Goal: Task Accomplishment & Management: Manage account settings

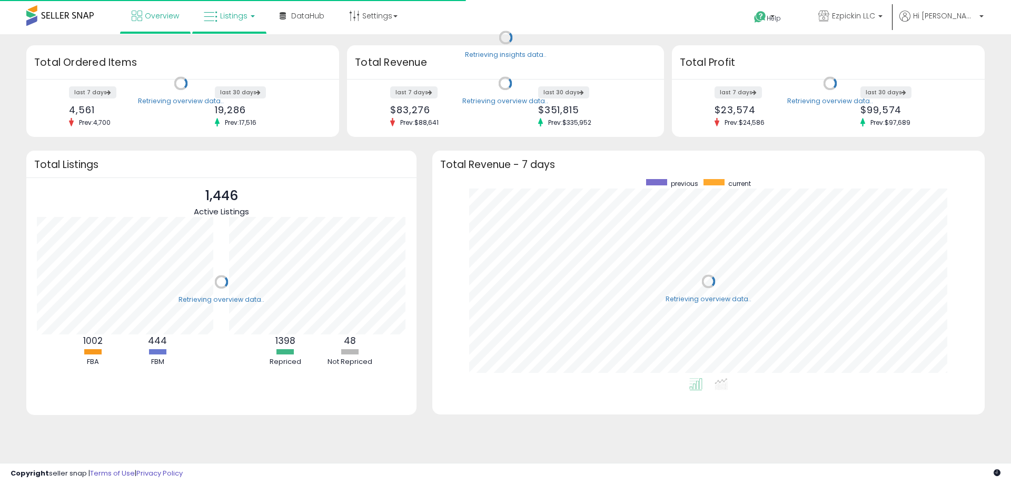
scroll to position [199, 531]
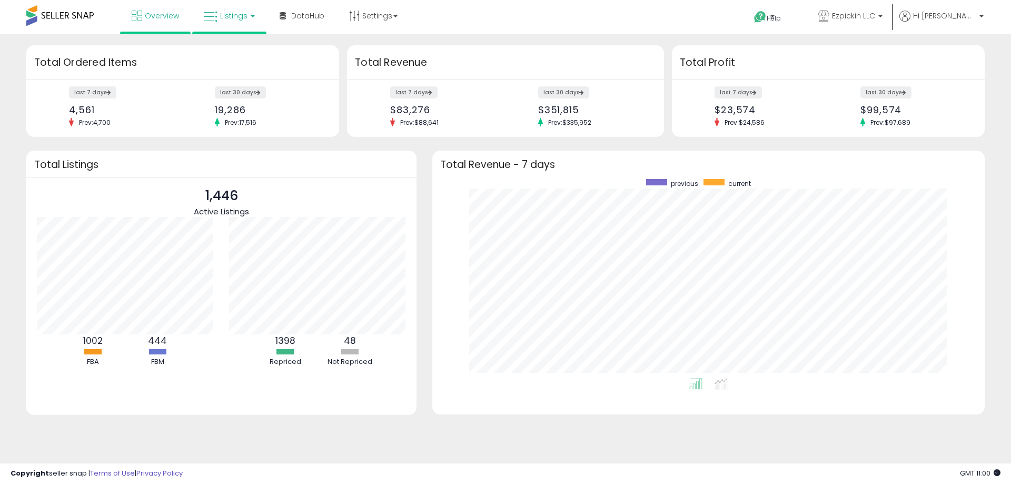
click at [226, 14] on span "Listings" at bounding box center [233, 16] width 27 height 11
click at [234, 38] on li at bounding box center [237, 54] width 88 height 37
click at [238, 9] on link "Listings" at bounding box center [229, 16] width 67 height 32
click at [248, 49] on icon at bounding box center [237, 52] width 46 height 14
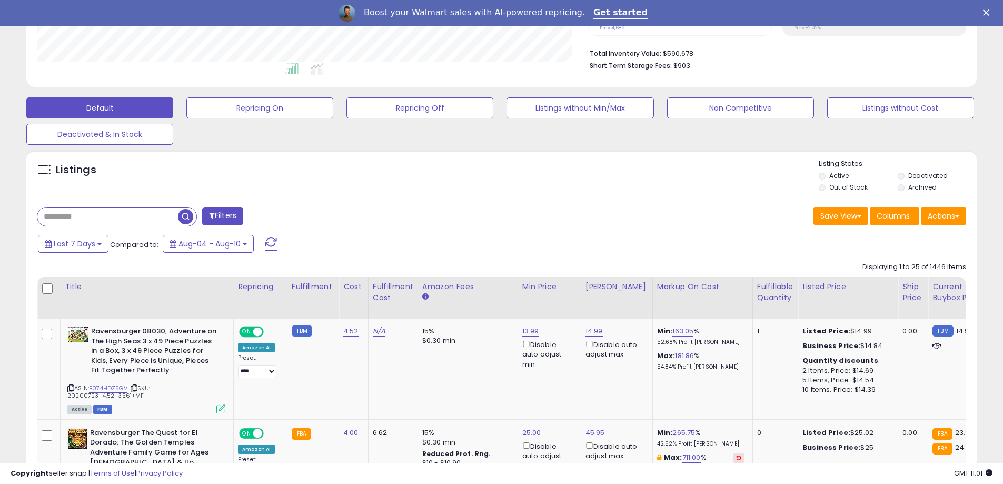
scroll to position [263, 0]
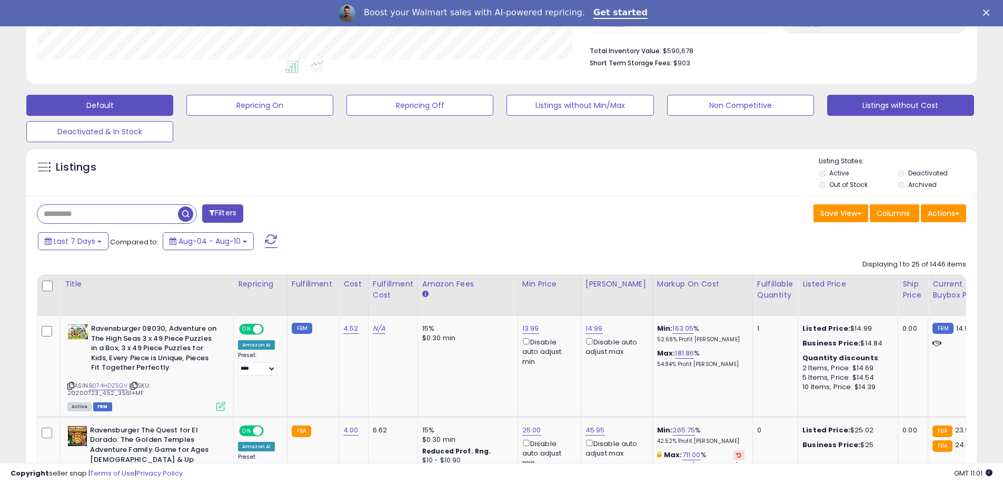
click at [333, 106] on button "Listings without Cost" at bounding box center [259, 105] width 147 height 21
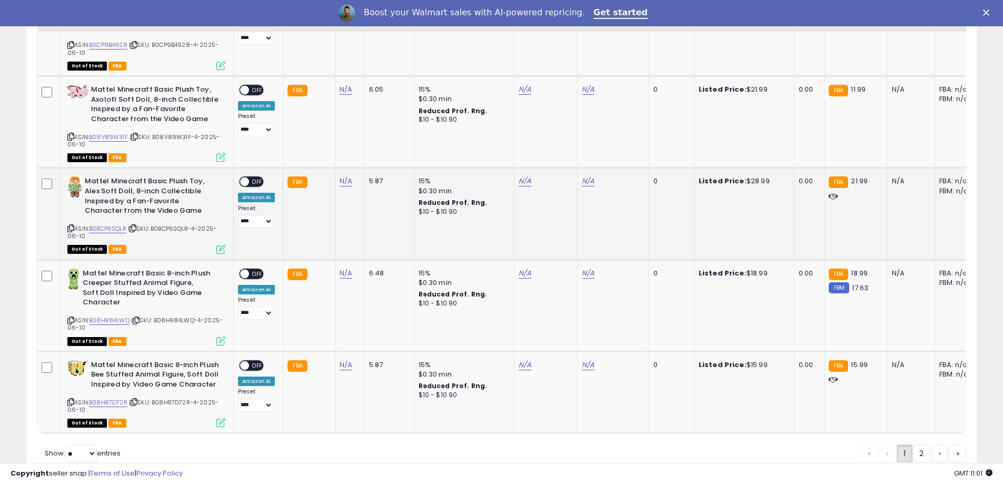
scroll to position [2453, 0]
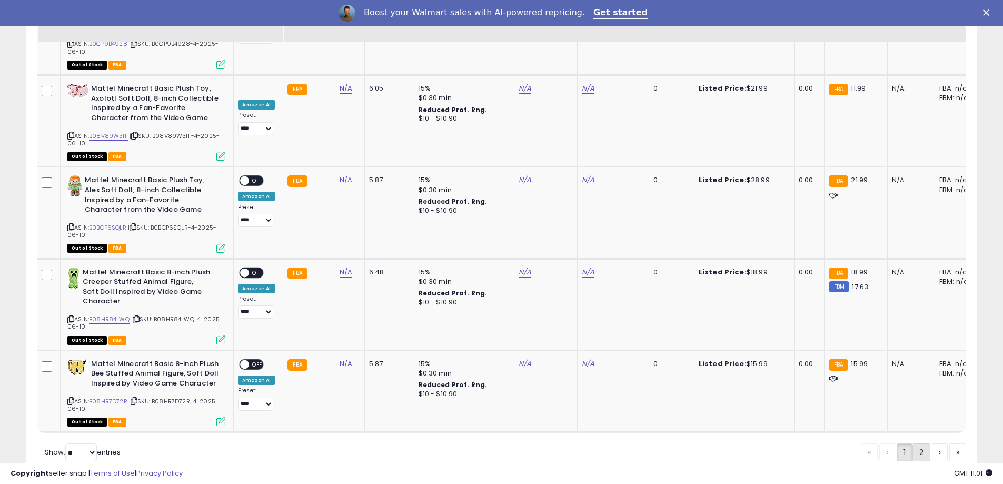
click at [949, 443] on link "2" at bounding box center [957, 452] width 17 height 18
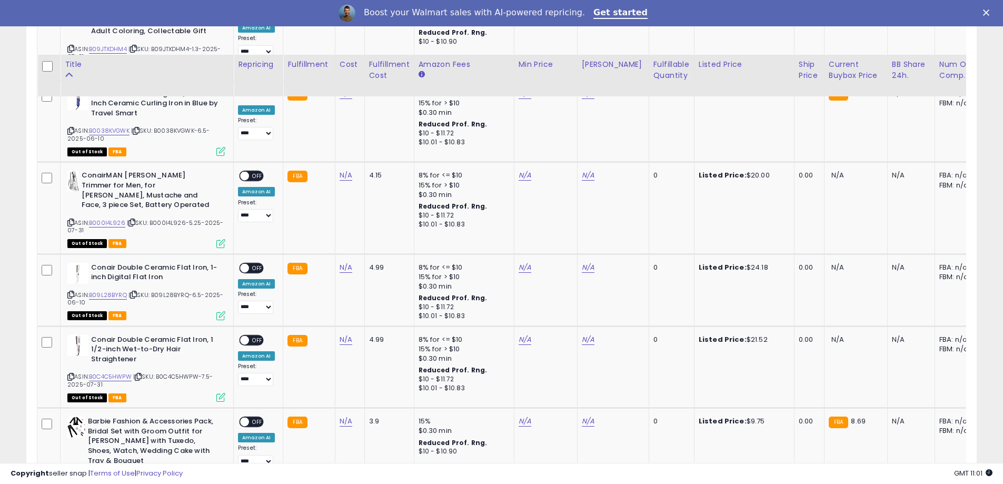
scroll to position [2037, 0]
